Goal: Task Accomplishment & Management: Use online tool/utility

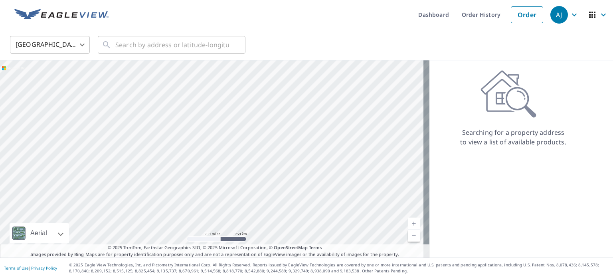
click at [74, 44] on body "[PERSON_NAME] [PERSON_NAME] Dashboard Order History Order AJ United States US ​…" at bounding box center [306, 139] width 613 height 278
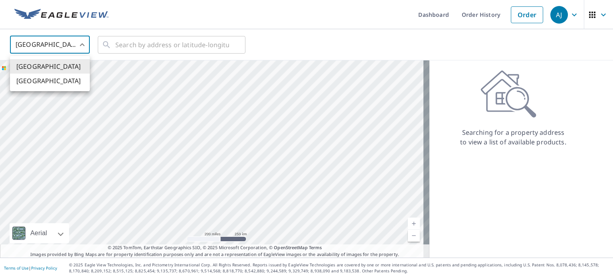
drag, startPoint x: 75, startPoint y: 95, endPoint x: 84, endPoint y: 87, distance: 11.6
click at [75, 95] on div at bounding box center [306, 139] width 613 height 278
click at [77, 46] on body "[PERSON_NAME] [PERSON_NAME] Dashboard Order History Order AJ United States US ​…" at bounding box center [306, 139] width 613 height 278
drag, startPoint x: 50, startPoint y: 91, endPoint x: 56, endPoint y: 86, distance: 8.3
click at [50, 90] on ul "[GEOGRAPHIC_DATA] [GEOGRAPHIC_DATA]" at bounding box center [50, 73] width 80 height 35
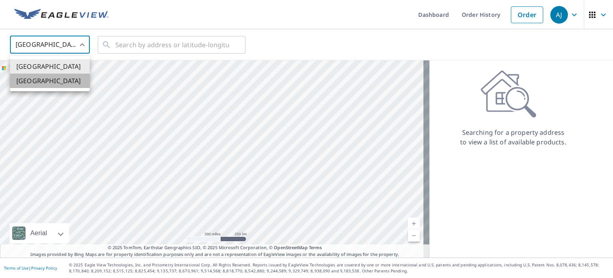
click at [60, 81] on li "[GEOGRAPHIC_DATA]" at bounding box center [50, 80] width 80 height 14
type input "CA"
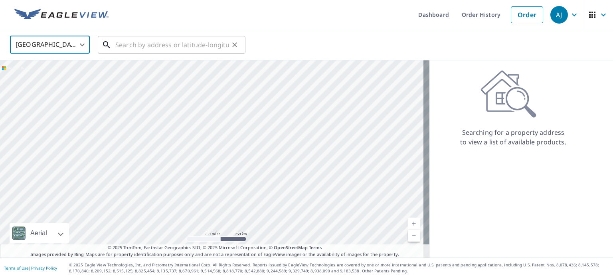
click at [126, 50] on input "text" at bounding box center [172, 45] width 114 height 22
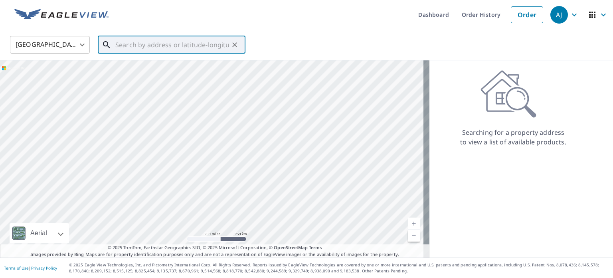
click at [154, 45] on input "text" at bounding box center [172, 45] width 114 height 22
paste input "[STREET_ADDRESS][PERSON_NAME][PERSON_NAME]"
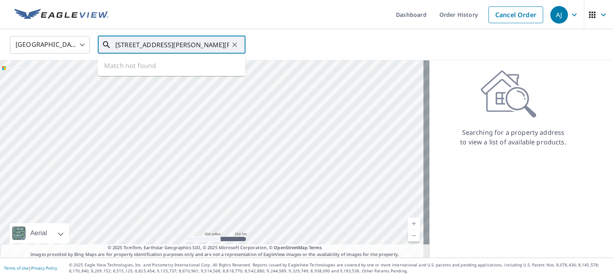
scroll to position [0, 17]
click at [137, 70] on span "[STREET_ADDRESS][PERSON_NAME][PERSON_NAME]" at bounding box center [176, 72] width 125 height 19
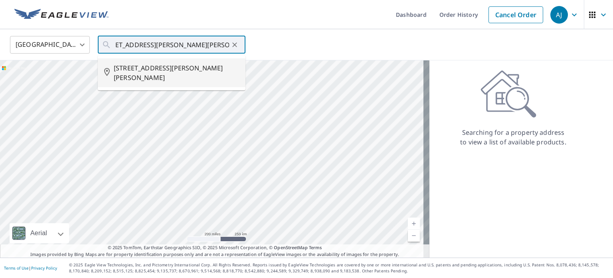
type input "[STREET_ADDRESS][PERSON_NAME][PERSON_NAME]"
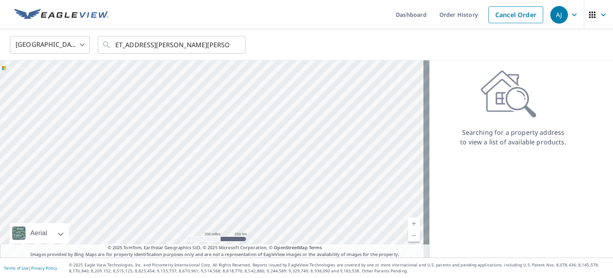
scroll to position [0, 0]
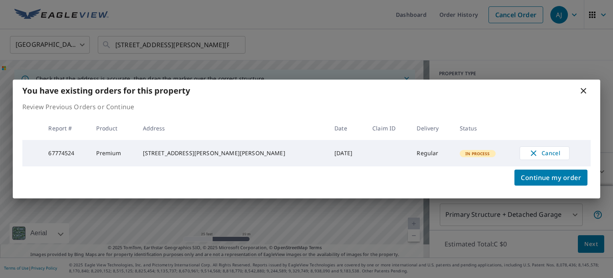
click at [583, 87] on icon at bounding box center [584, 91] width 10 height 10
